Goal: Task Accomplishment & Management: Use online tool/utility

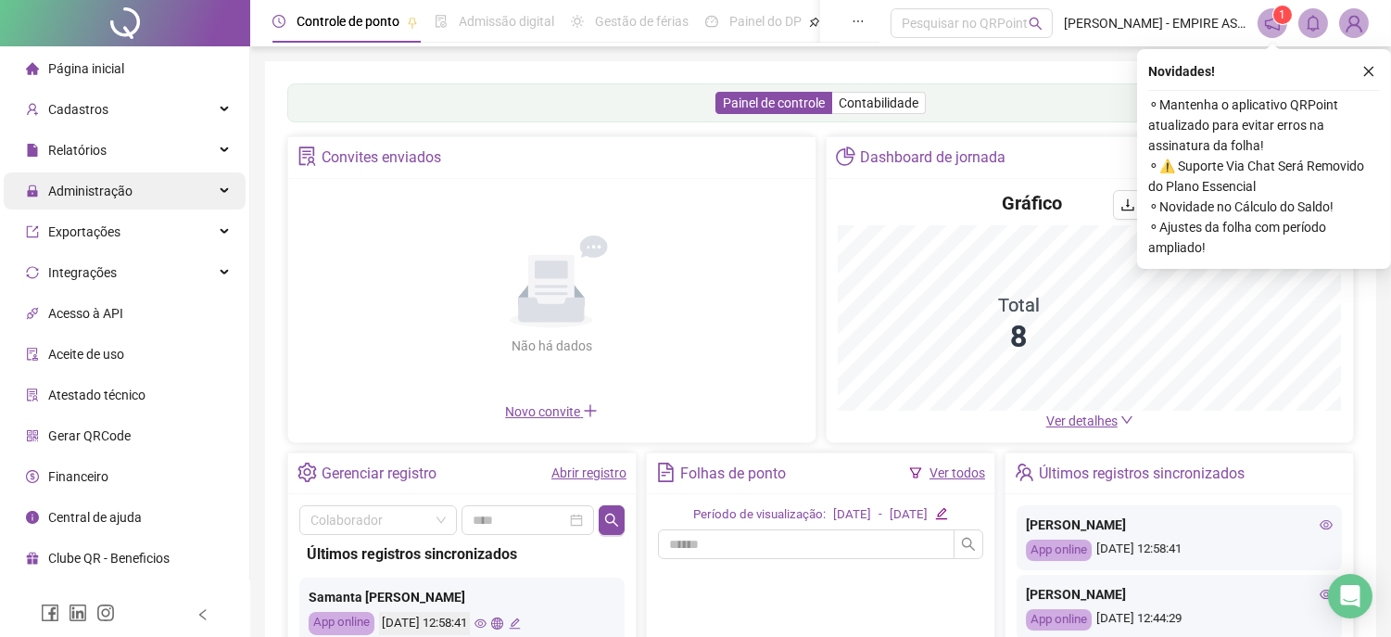
click at [122, 196] on span "Administração" at bounding box center [90, 190] width 84 height 15
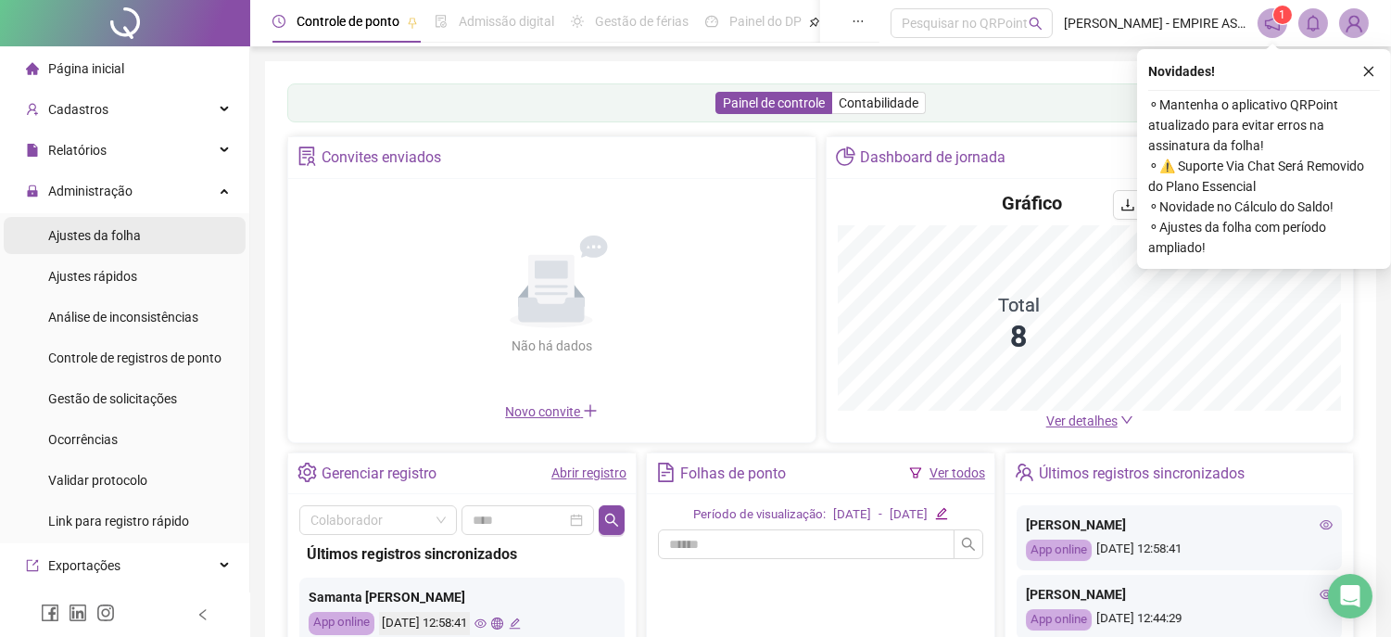
click at [109, 232] on span "Ajustes da folha" at bounding box center [94, 235] width 93 height 15
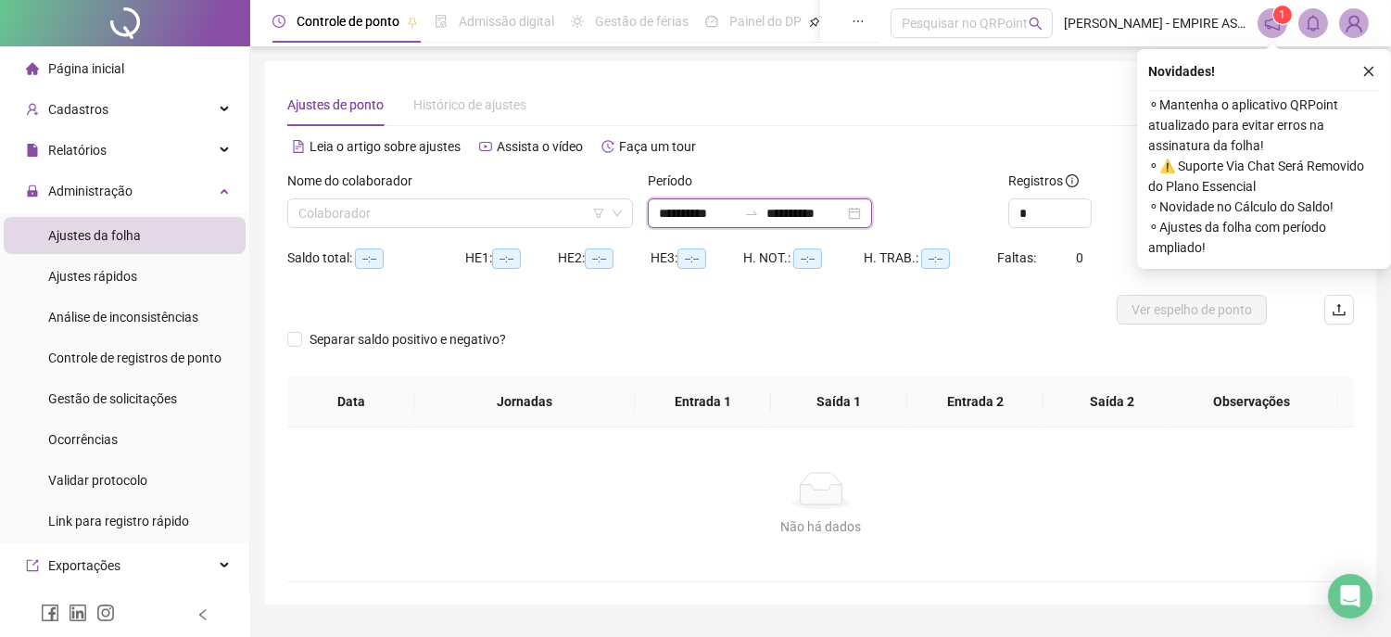
click at [667, 220] on input "**********" at bounding box center [698, 213] width 78 height 20
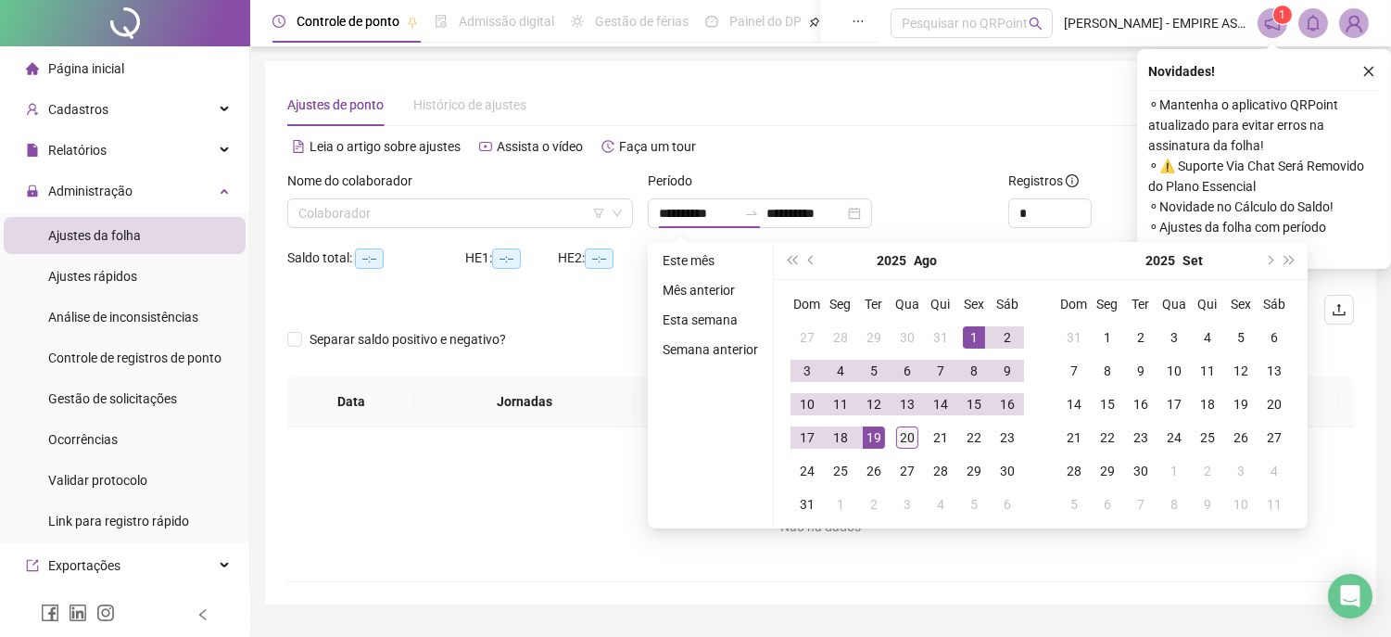
drag, startPoint x: 968, startPoint y: 336, endPoint x: 894, endPoint y: 429, distance: 118.7
click at [969, 336] on div "1" at bounding box center [974, 337] width 22 height 22
type input "**********"
click at [909, 431] on div "20" at bounding box center [907, 437] width 22 height 22
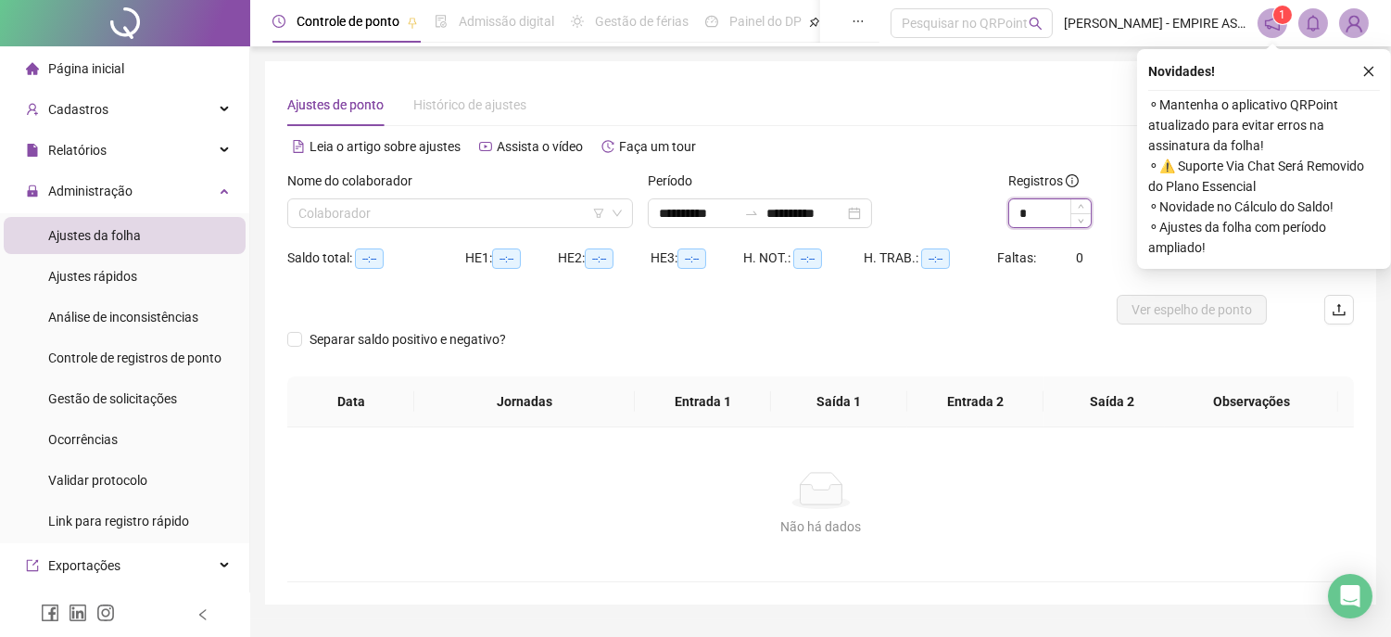
click at [1052, 215] on input "*" at bounding box center [1050, 213] width 82 height 28
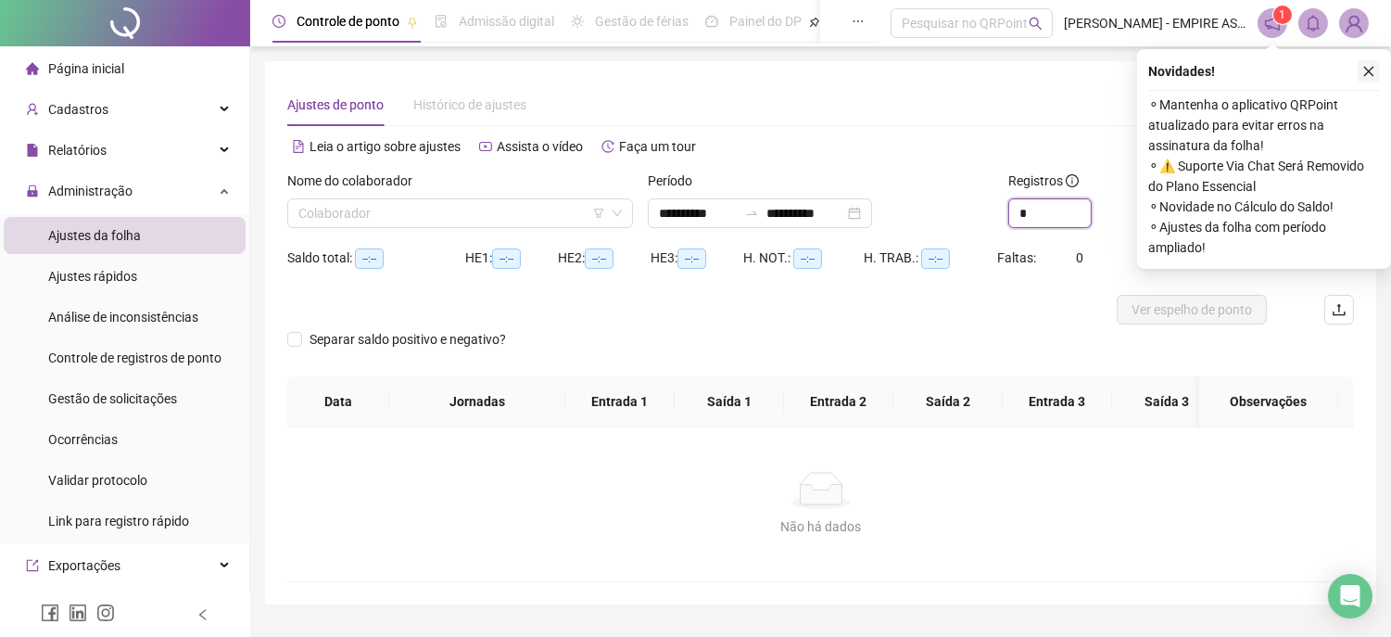
type input "*"
click at [1360, 65] on button "button" at bounding box center [1369, 71] width 22 height 22
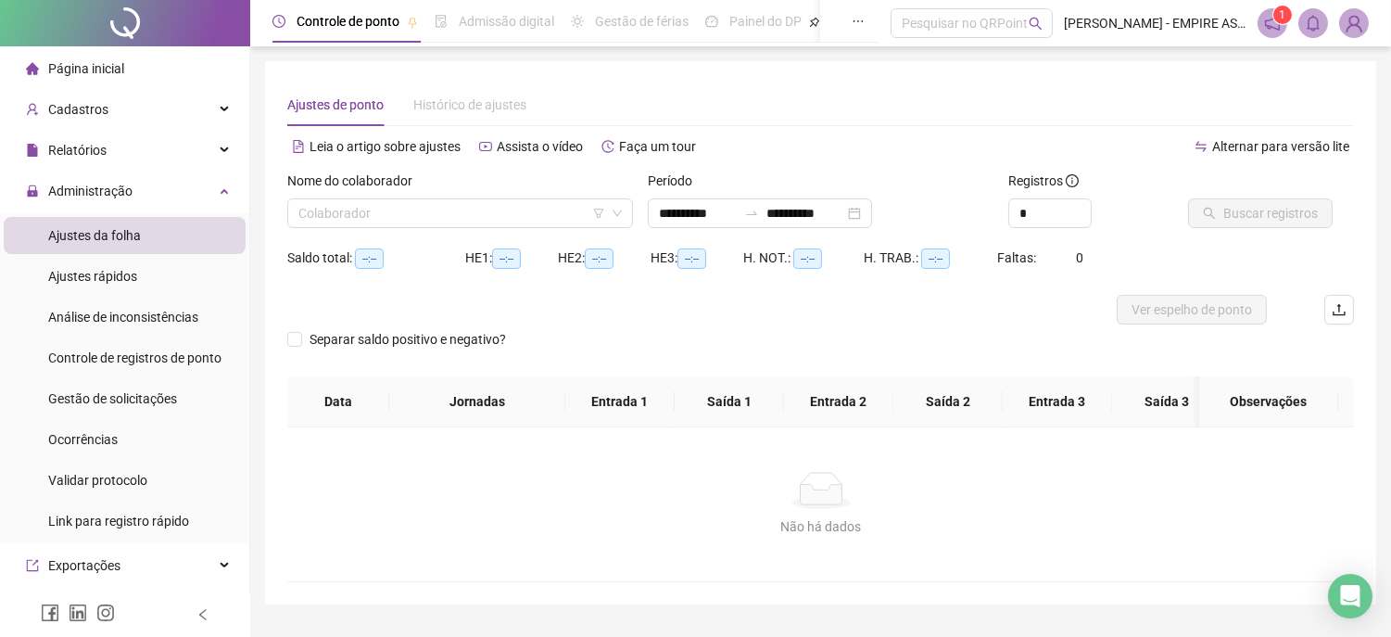
click at [719, 475] on div "Não há dados" at bounding box center [820, 490] width 1022 height 37
click at [534, 215] on input "search" at bounding box center [451, 213] width 307 height 28
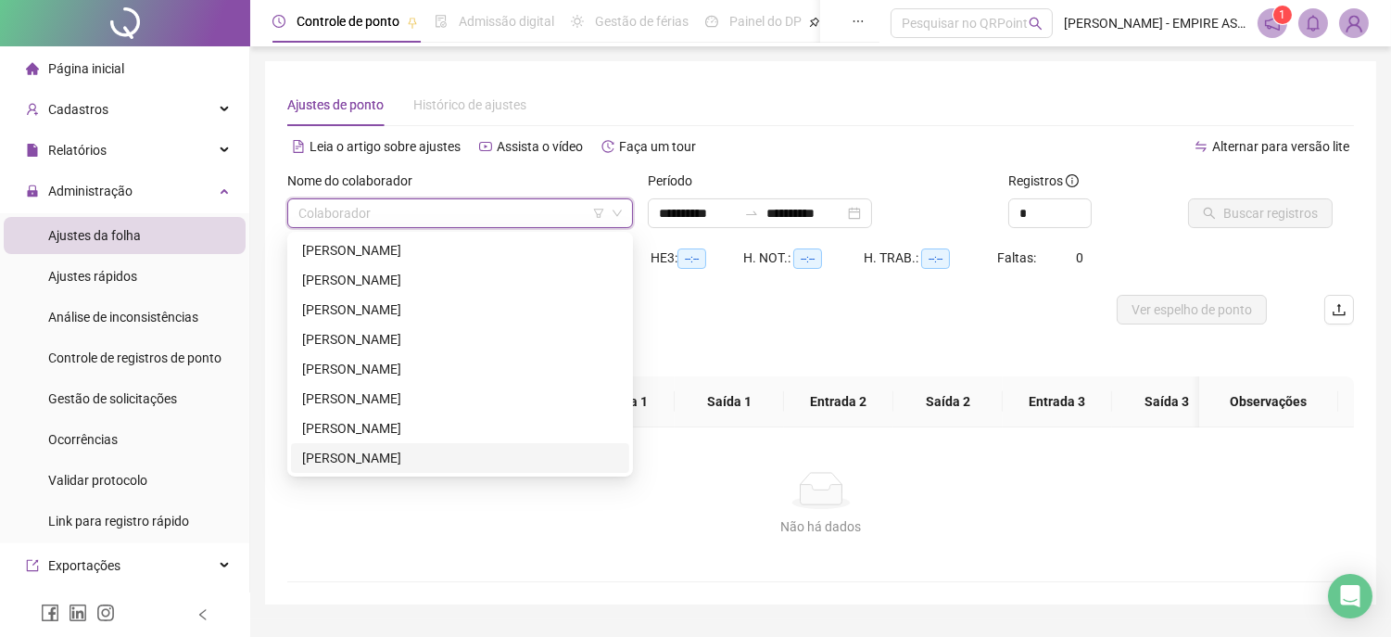
click at [384, 458] on div "[PERSON_NAME]" at bounding box center [460, 458] width 316 height 20
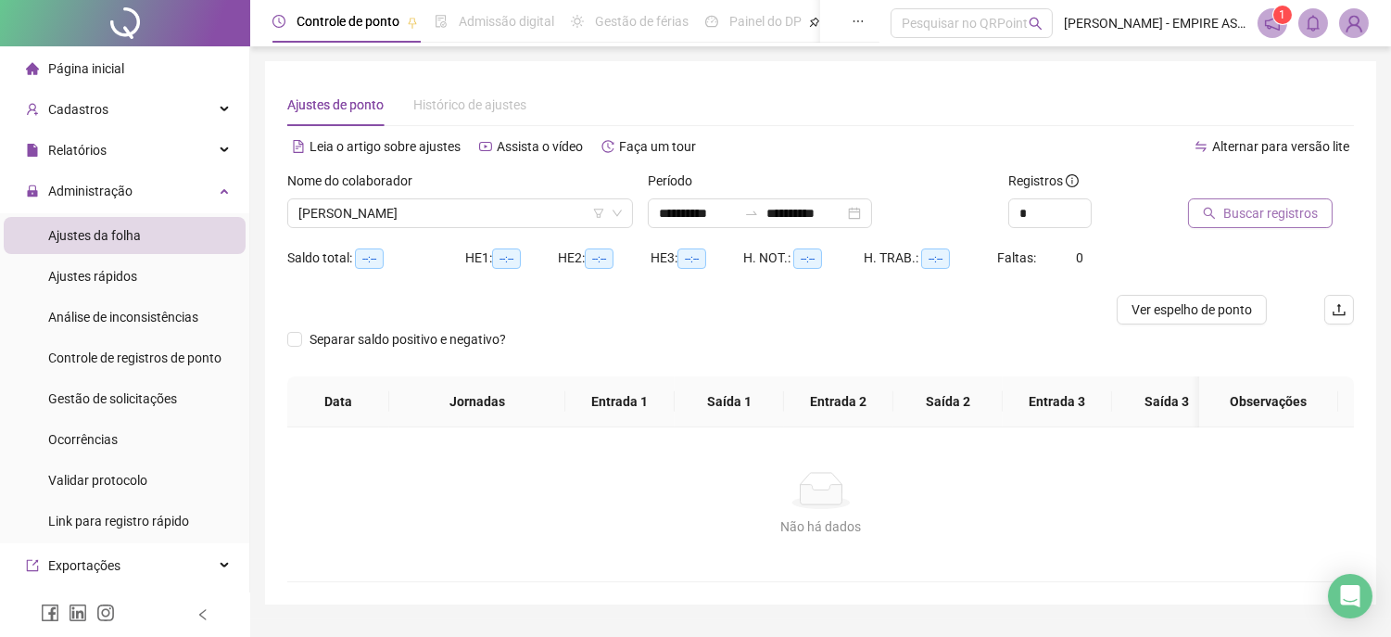
click at [1236, 199] on button "Buscar registros" at bounding box center [1260, 213] width 145 height 30
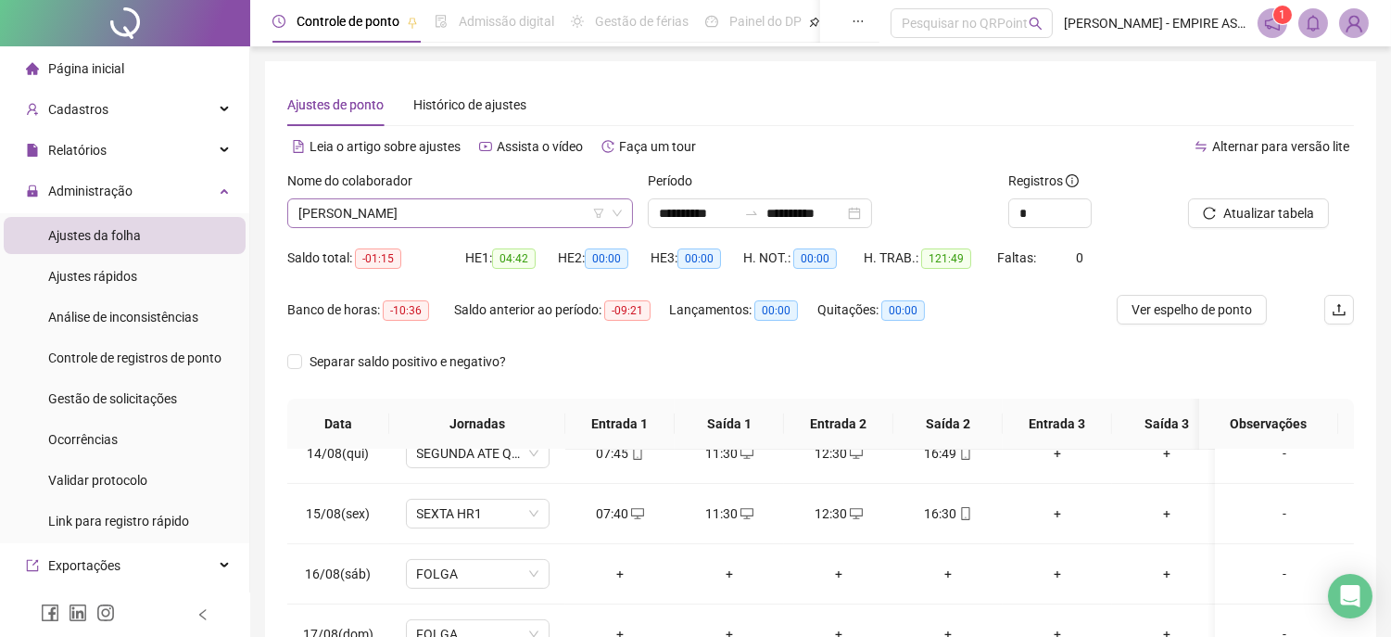
click at [521, 210] on span "[PERSON_NAME]" at bounding box center [459, 213] width 323 height 28
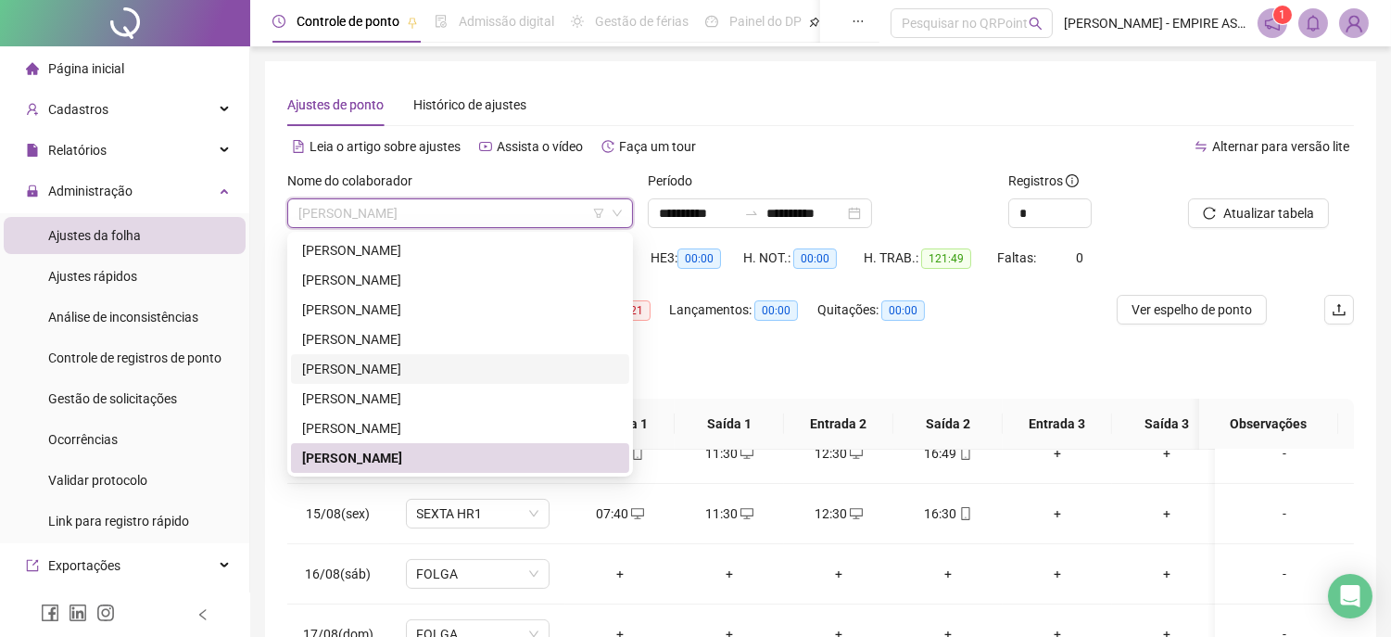
click at [339, 357] on div "[PERSON_NAME]" at bounding box center [460, 369] width 338 height 30
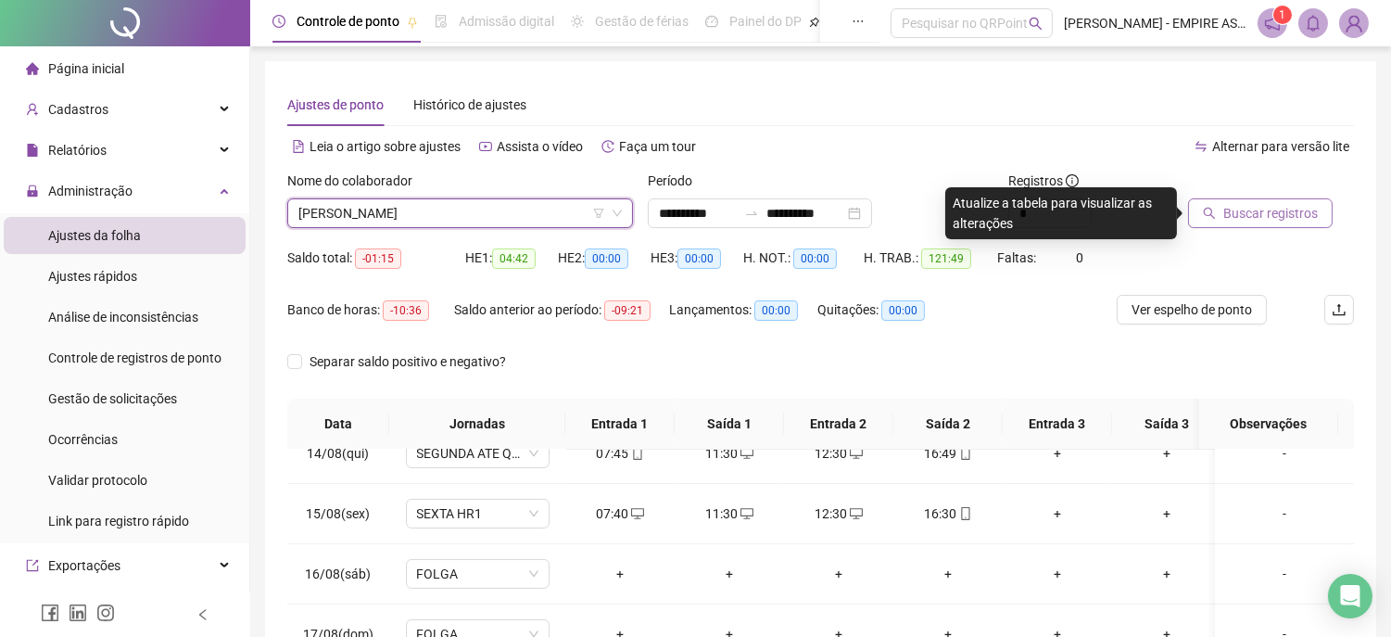
click at [1224, 206] on span "Buscar registros" at bounding box center [1270, 213] width 95 height 20
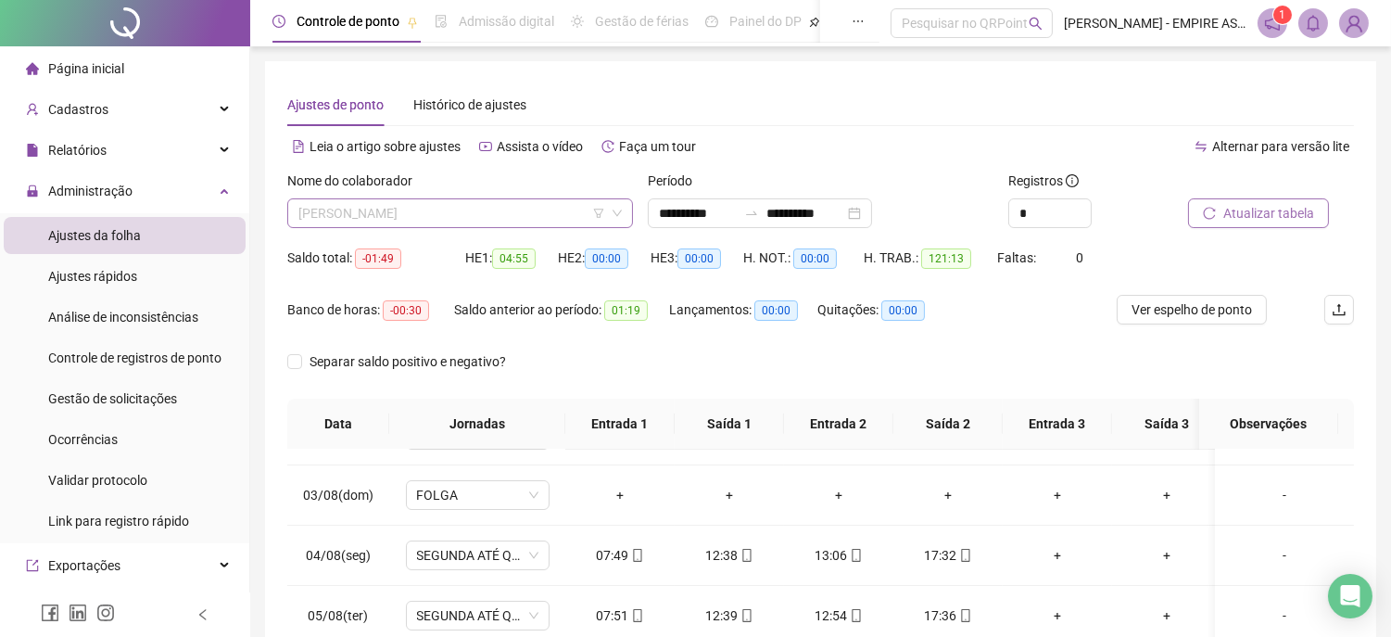
click at [471, 211] on span "[PERSON_NAME]" at bounding box center [459, 213] width 323 height 28
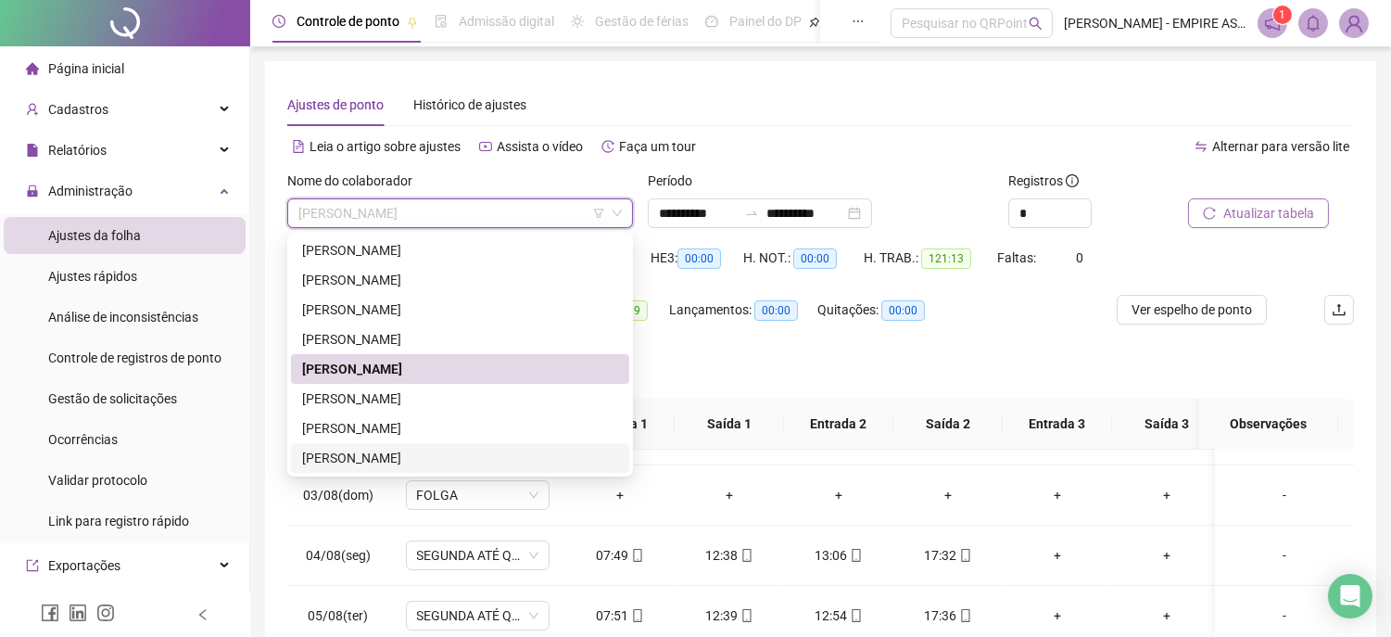
click at [405, 457] on div "[PERSON_NAME]" at bounding box center [460, 458] width 316 height 20
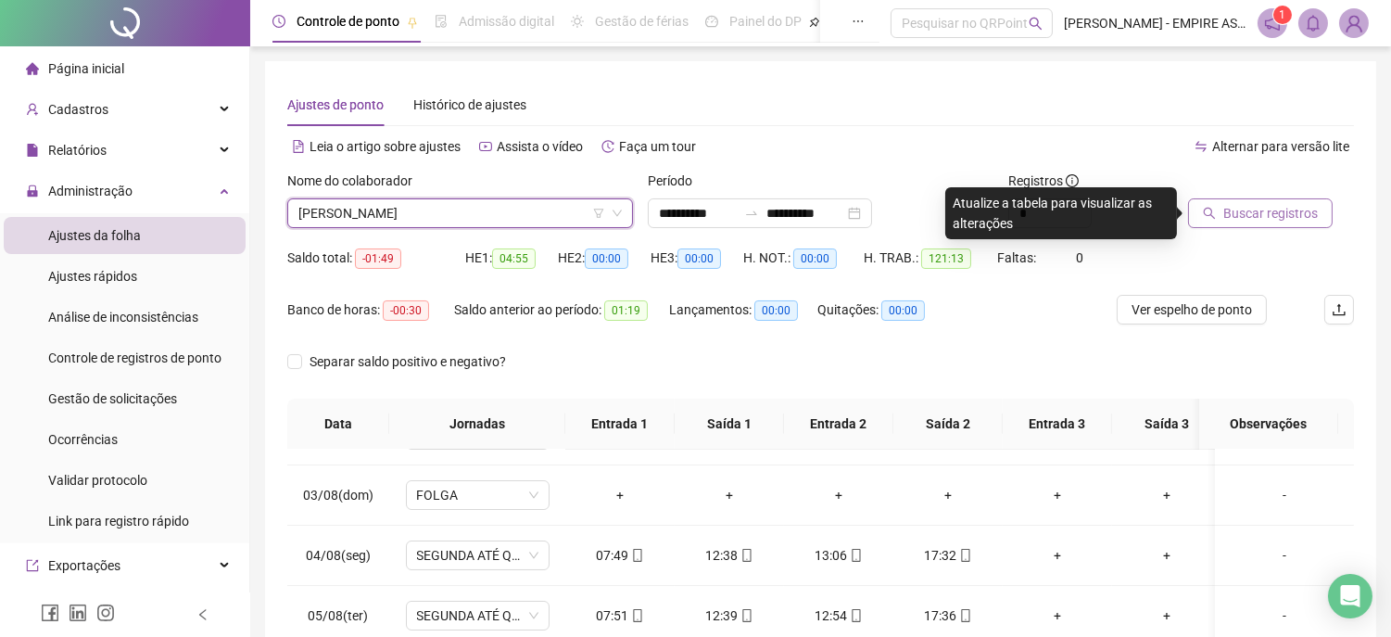
click at [1232, 222] on span "Buscar registros" at bounding box center [1270, 213] width 95 height 20
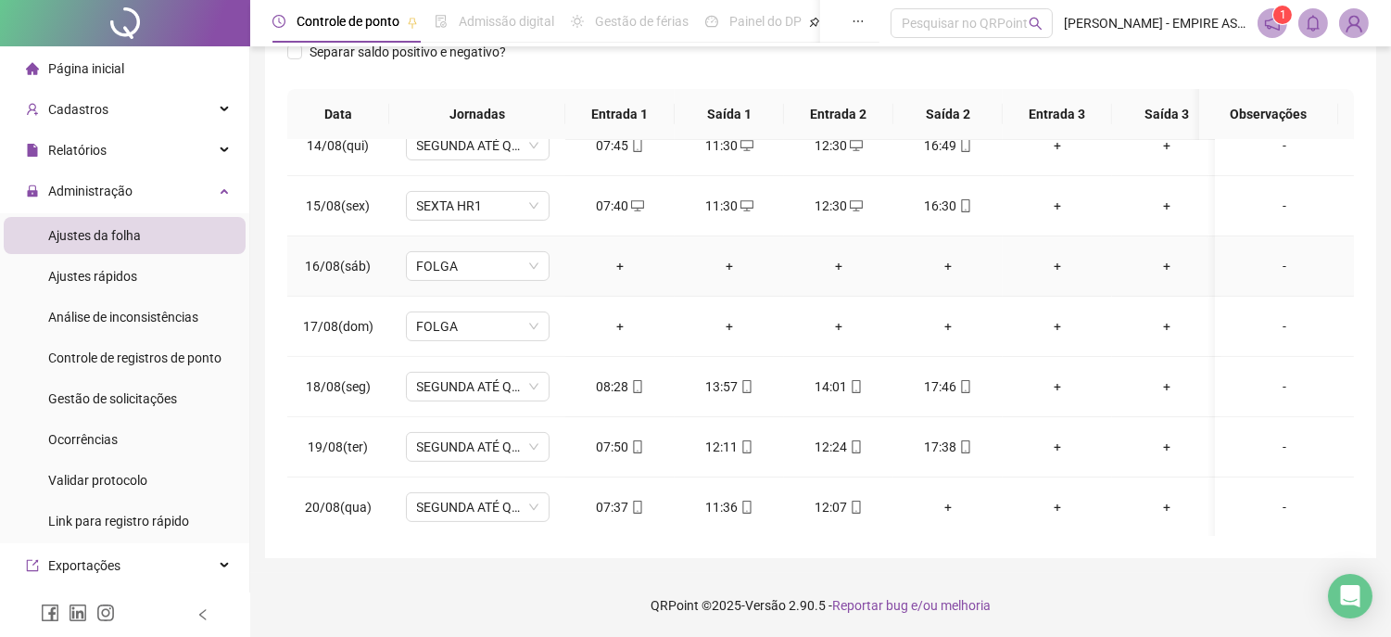
scroll to position [826, 0]
